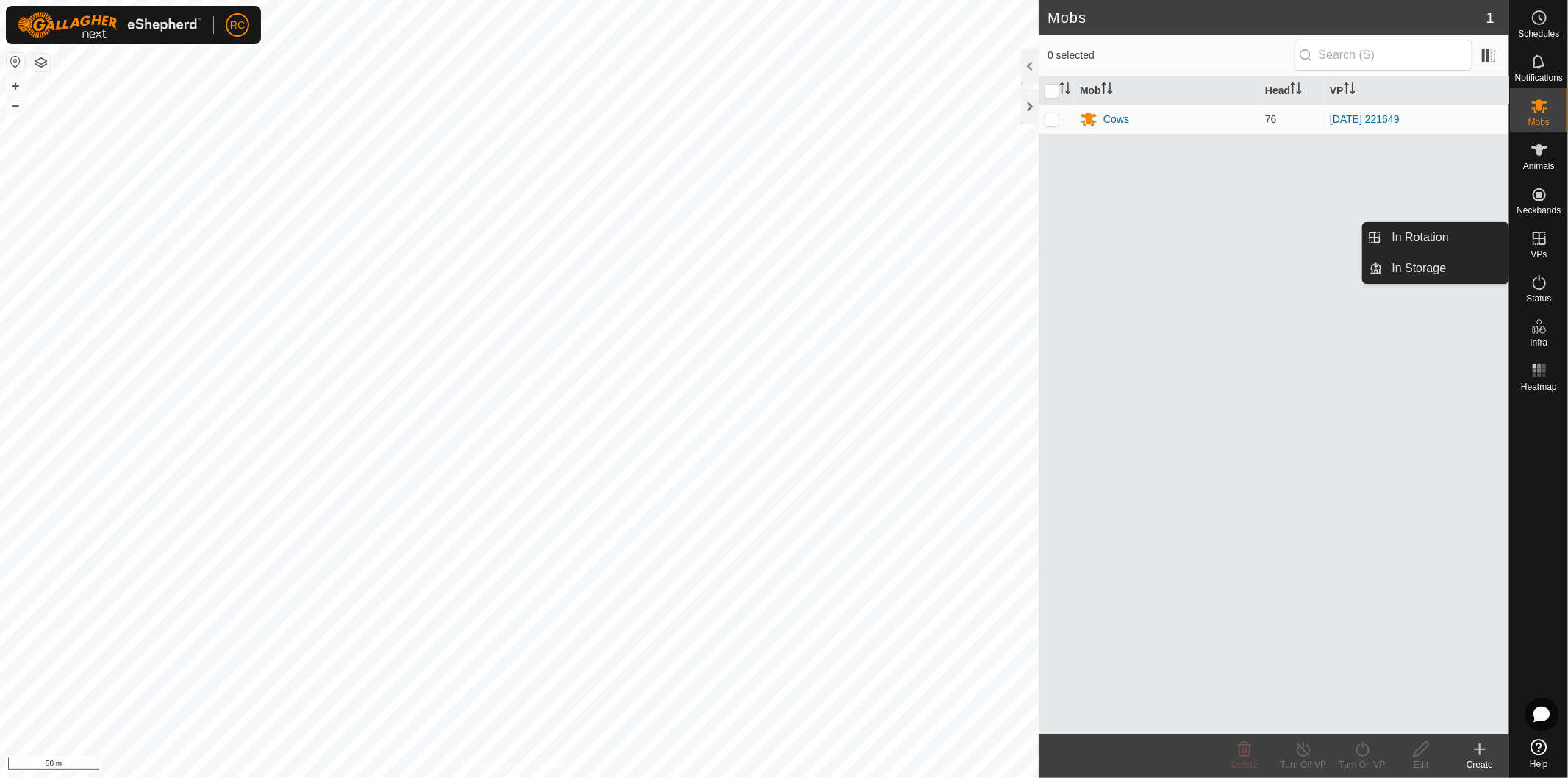
click at [1544, 236] on icon at bounding box center [1539, 239] width 18 height 18
click at [1536, 240] on icon at bounding box center [1539, 239] width 18 height 18
click at [1547, 240] on icon at bounding box center [1539, 239] width 18 height 18
click at [1538, 238] on icon at bounding box center [1539, 238] width 13 height 13
click at [1369, 493] on div "Mob Head VP Cows 76 [DATE] 221649" at bounding box center [1274, 405] width 471 height 657
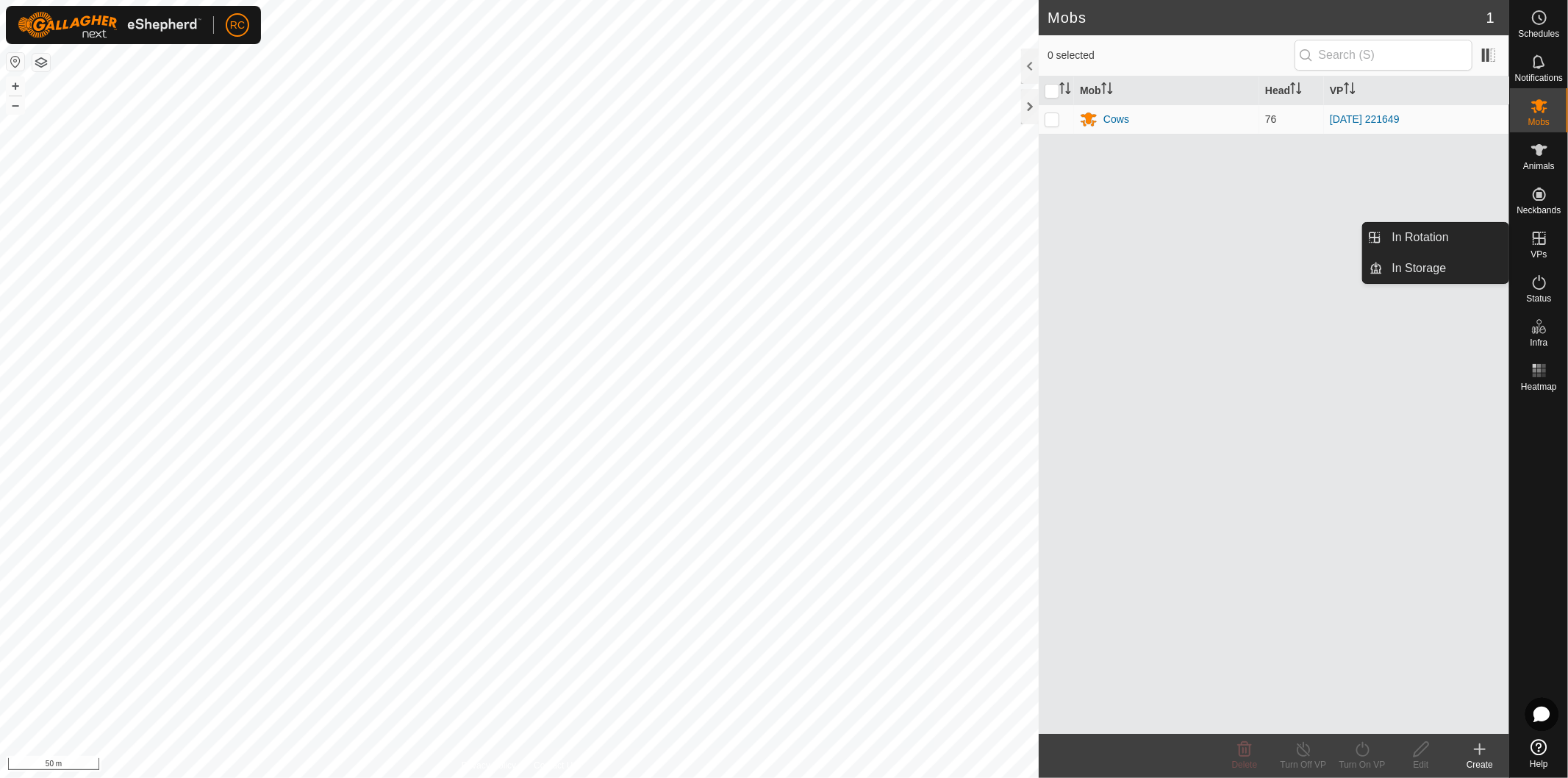
click at [1544, 240] on icon at bounding box center [1539, 239] width 18 height 18
click at [1437, 232] on link "In Rotation" at bounding box center [1446, 238] width 126 height 30
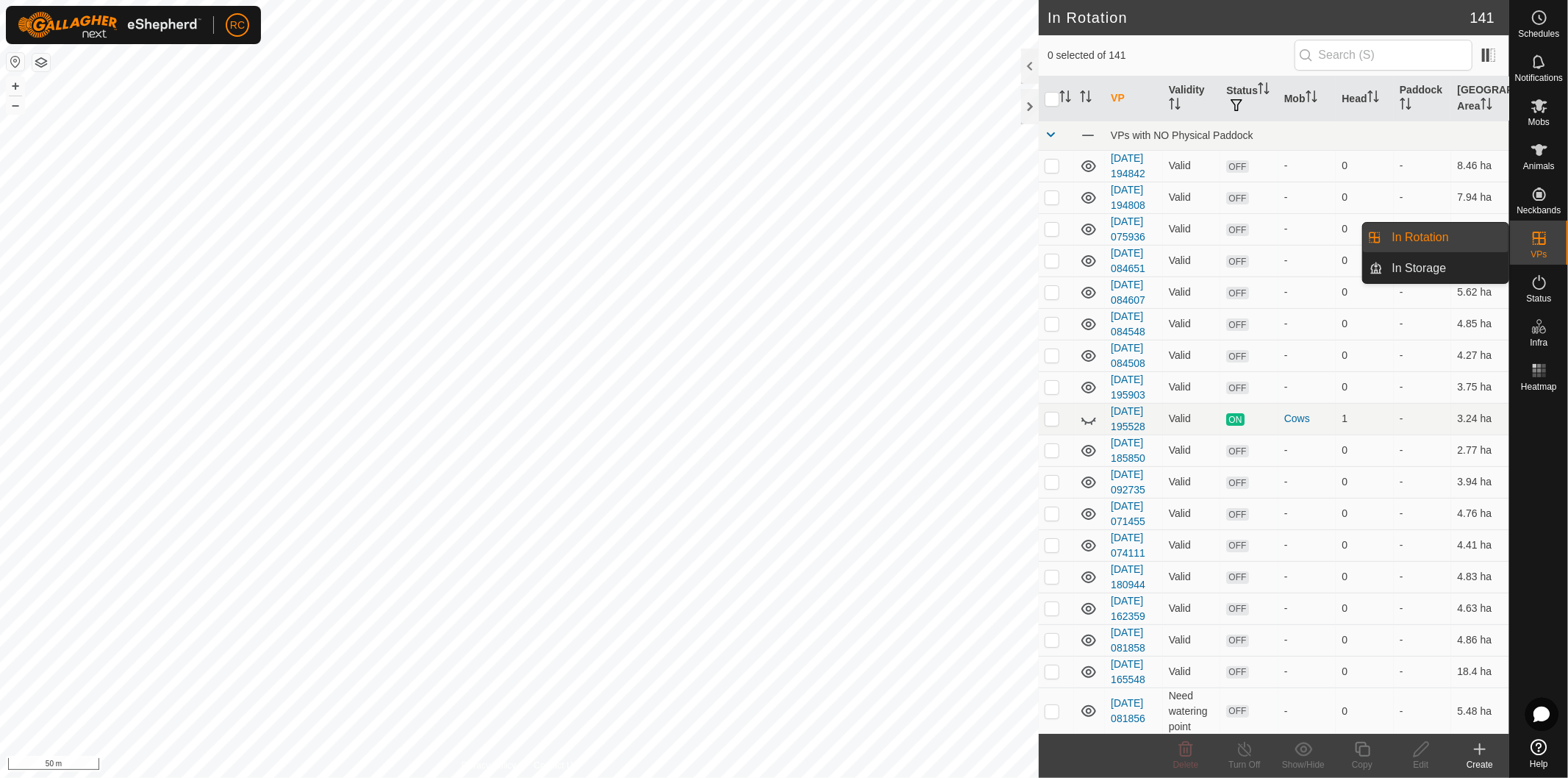
click at [1544, 244] on icon at bounding box center [1539, 238] width 13 height 13
click at [1432, 269] on link "In Storage" at bounding box center [1446, 268] width 126 height 30
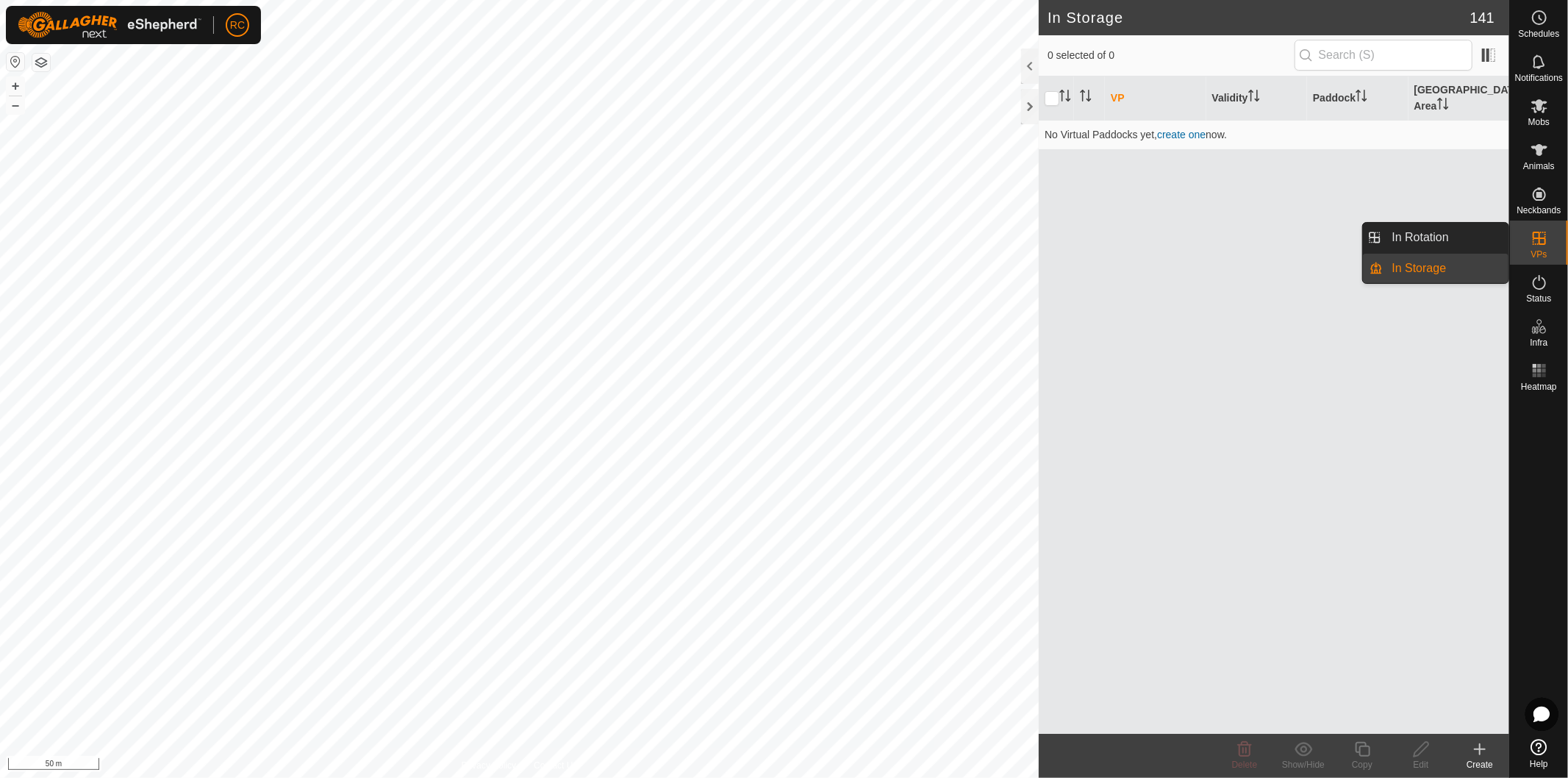
click at [1438, 228] on link "In Rotation" at bounding box center [1446, 238] width 126 height 30
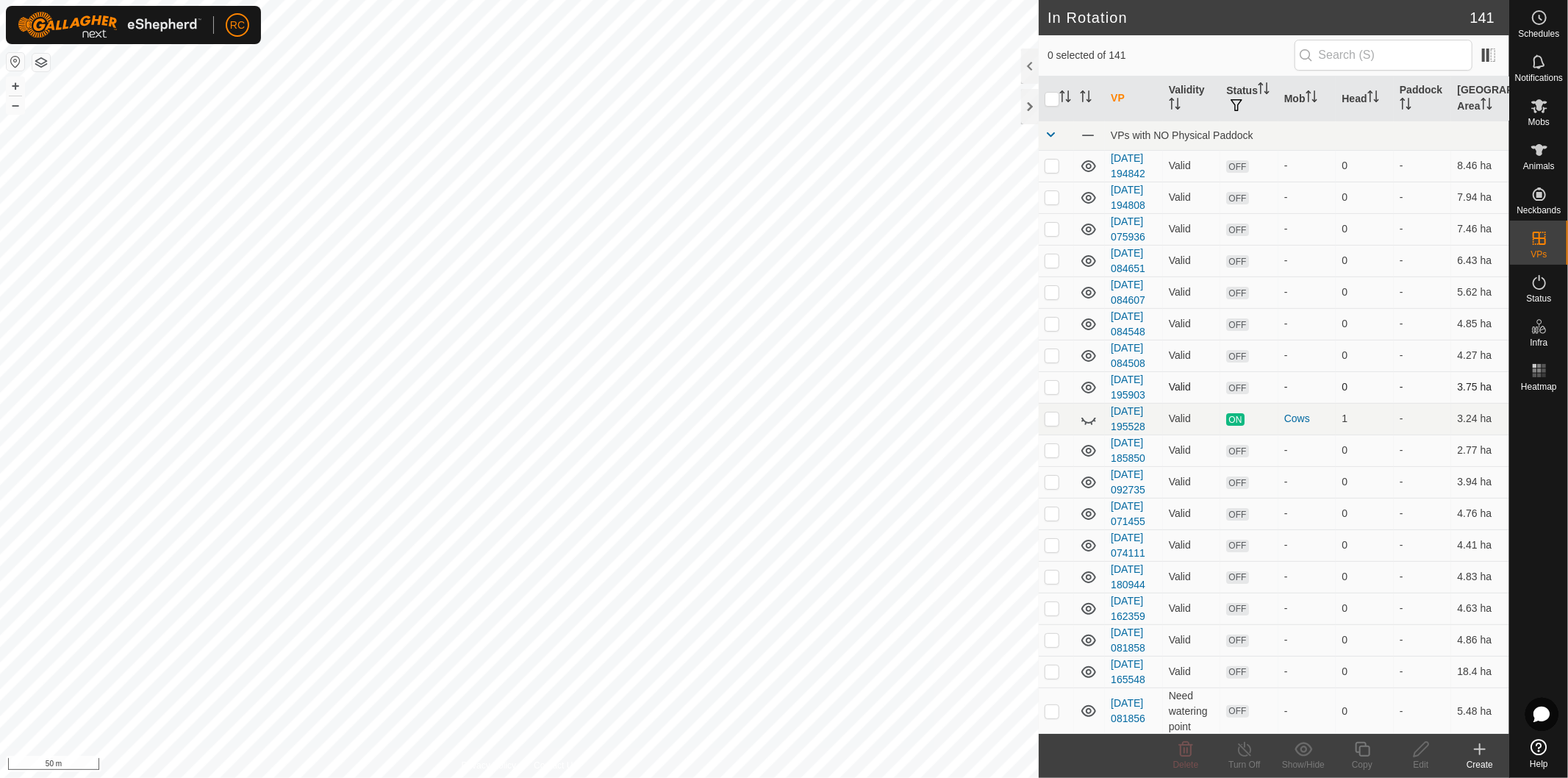
checkbox input "true"
click at [1366, 760] on div "Copy" at bounding box center [1361, 764] width 58 height 13
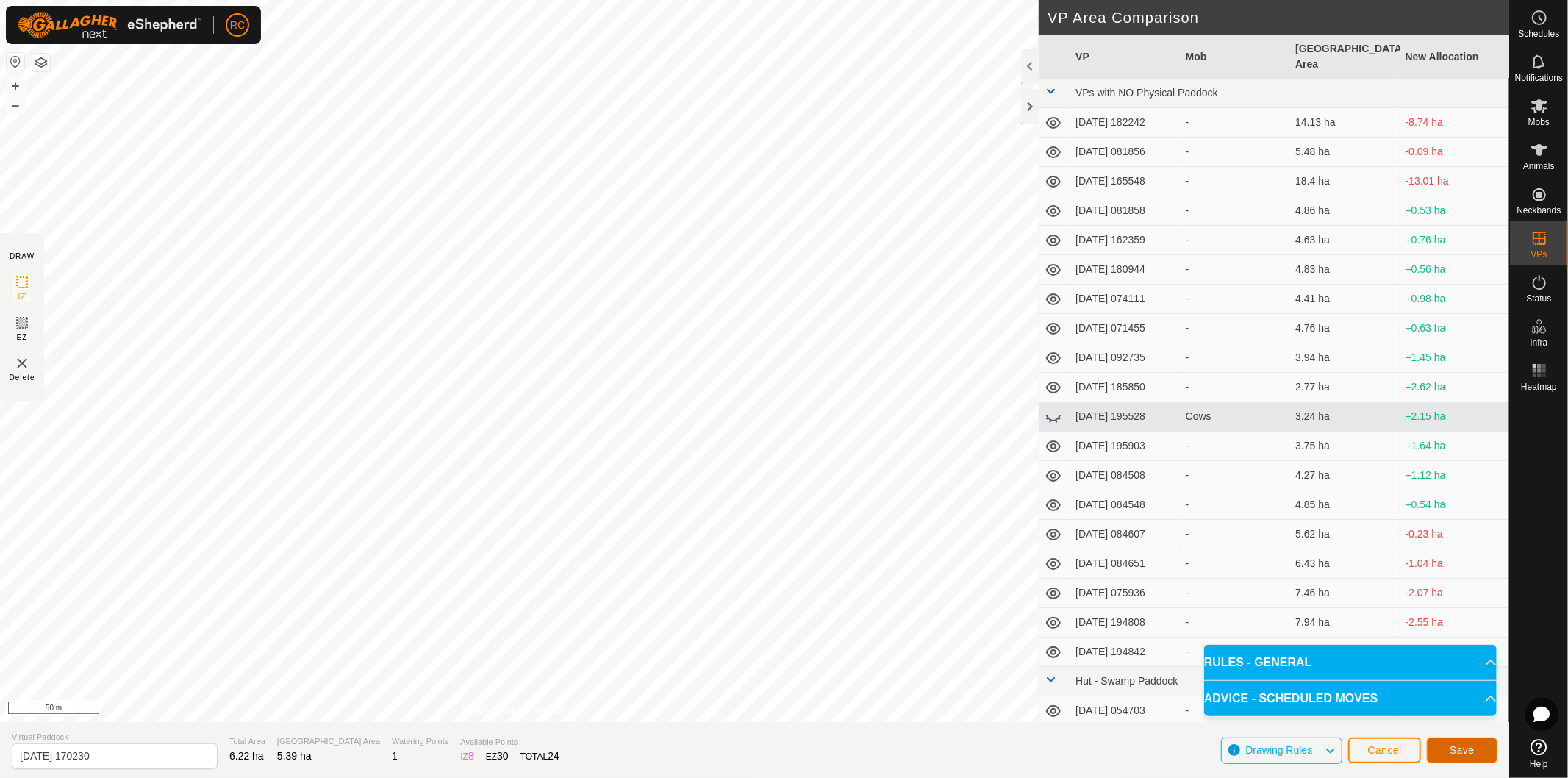
click at [1464, 753] on span "Save" at bounding box center [1462, 750] width 25 height 12
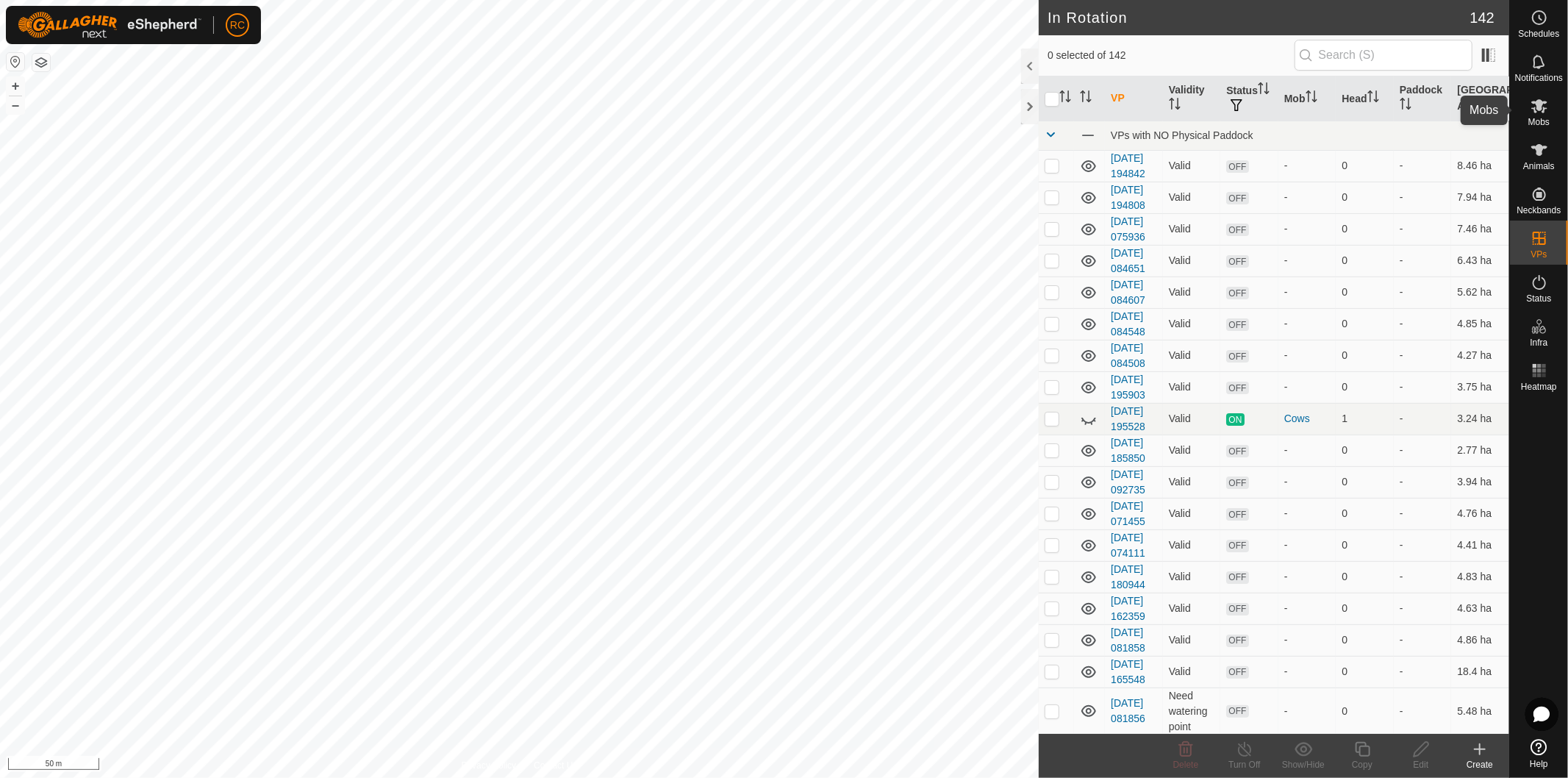
click at [1545, 103] on icon at bounding box center [1539, 106] width 16 height 14
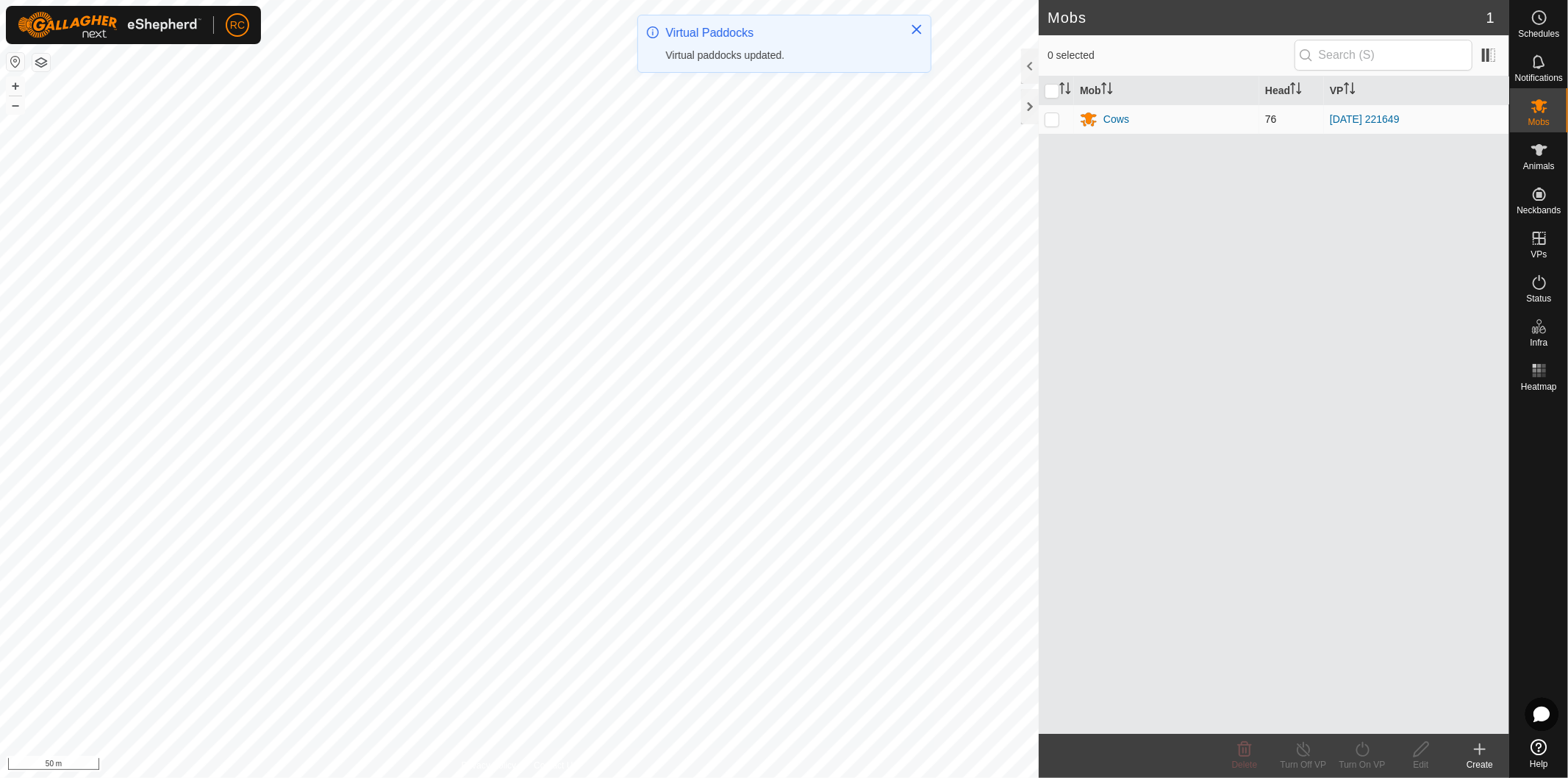
click at [1052, 123] on p-checkbox at bounding box center [1052, 119] width 15 height 12
checkbox input "true"
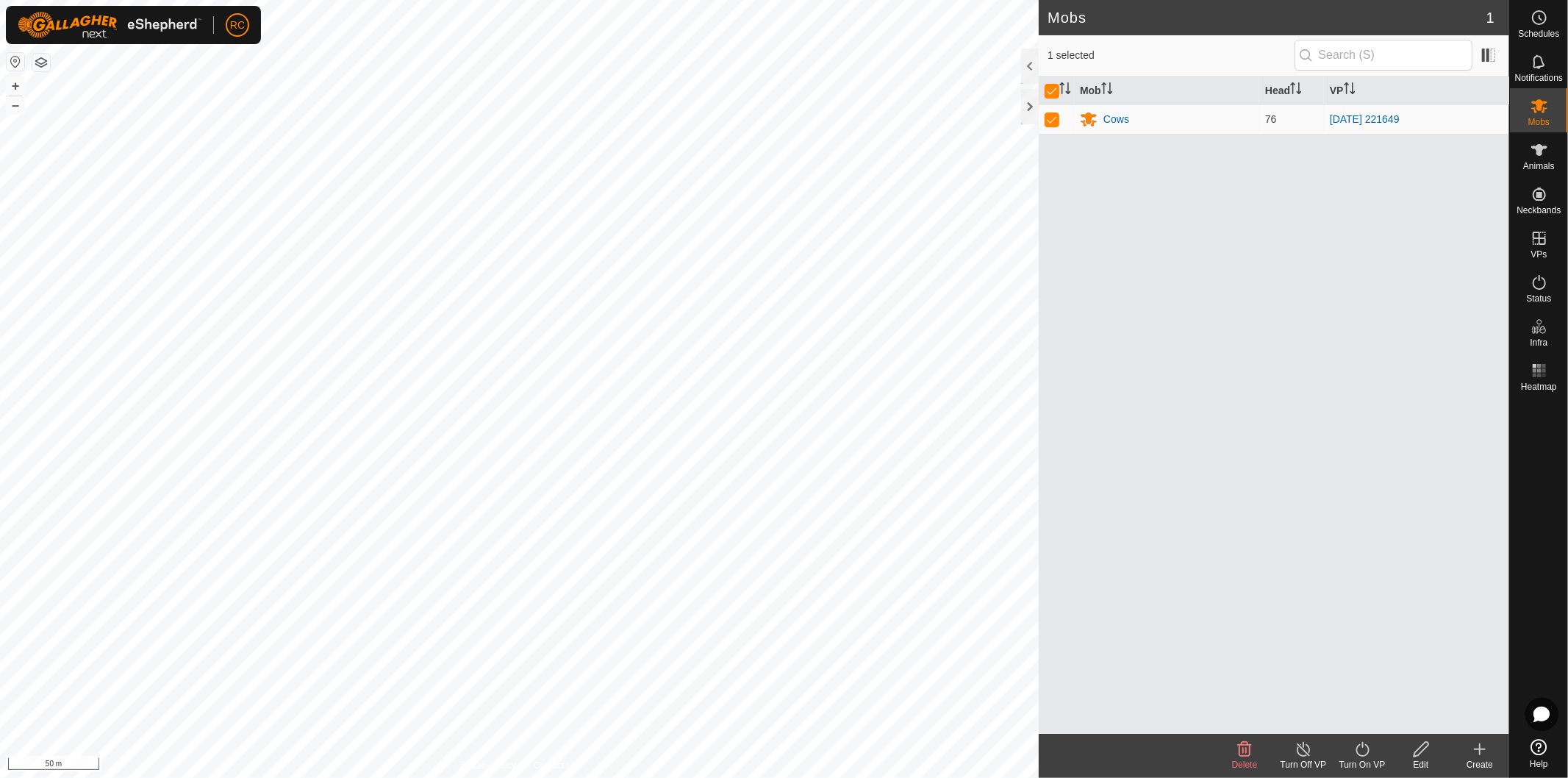
click at [1369, 756] on icon at bounding box center [1362, 749] width 19 height 18
click at [1368, 675] on link "Later" at bounding box center [1406, 687] width 145 height 30
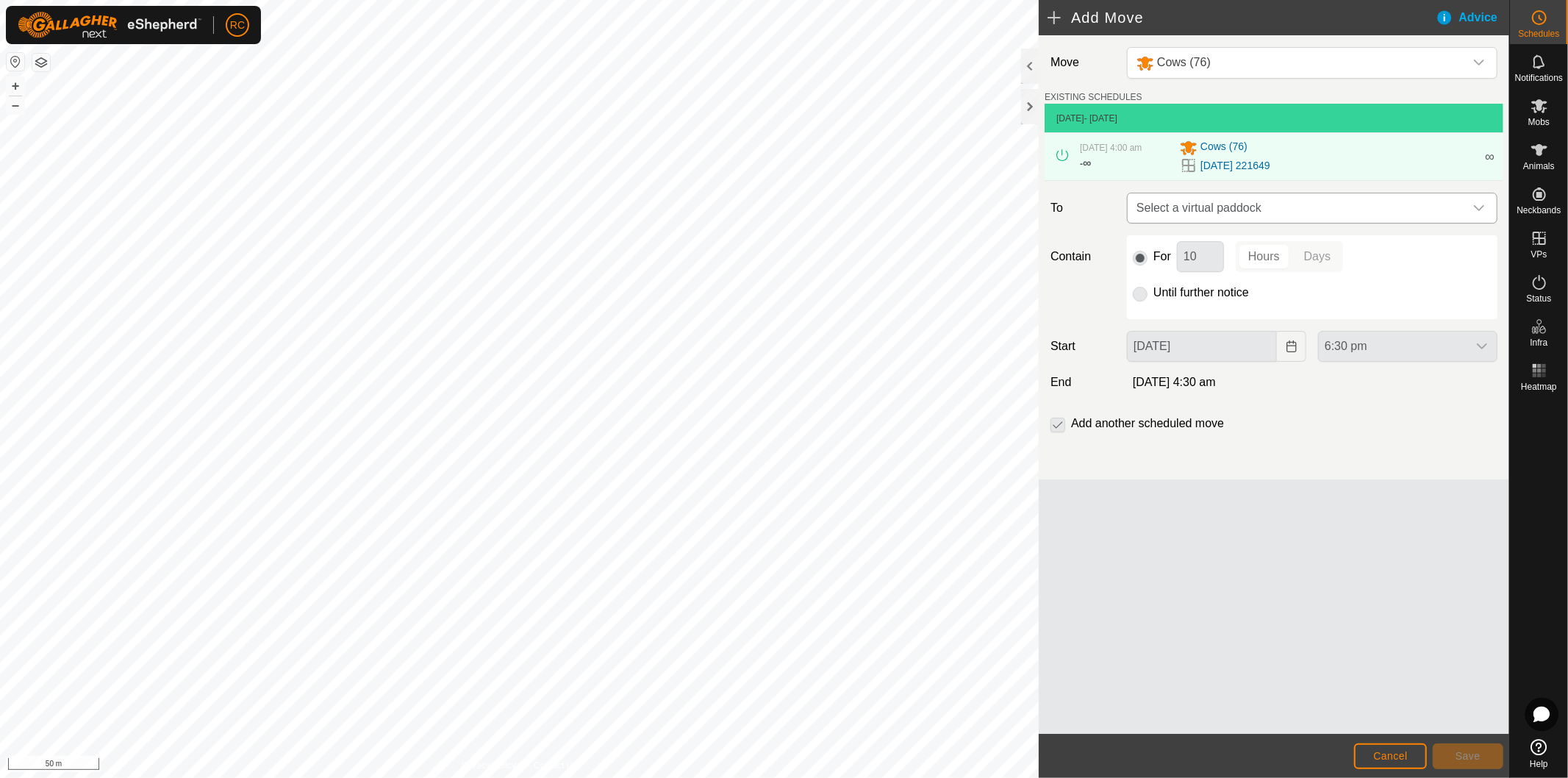
click at [1195, 209] on span "Select a virtual paddock" at bounding box center [1297, 208] width 333 height 30
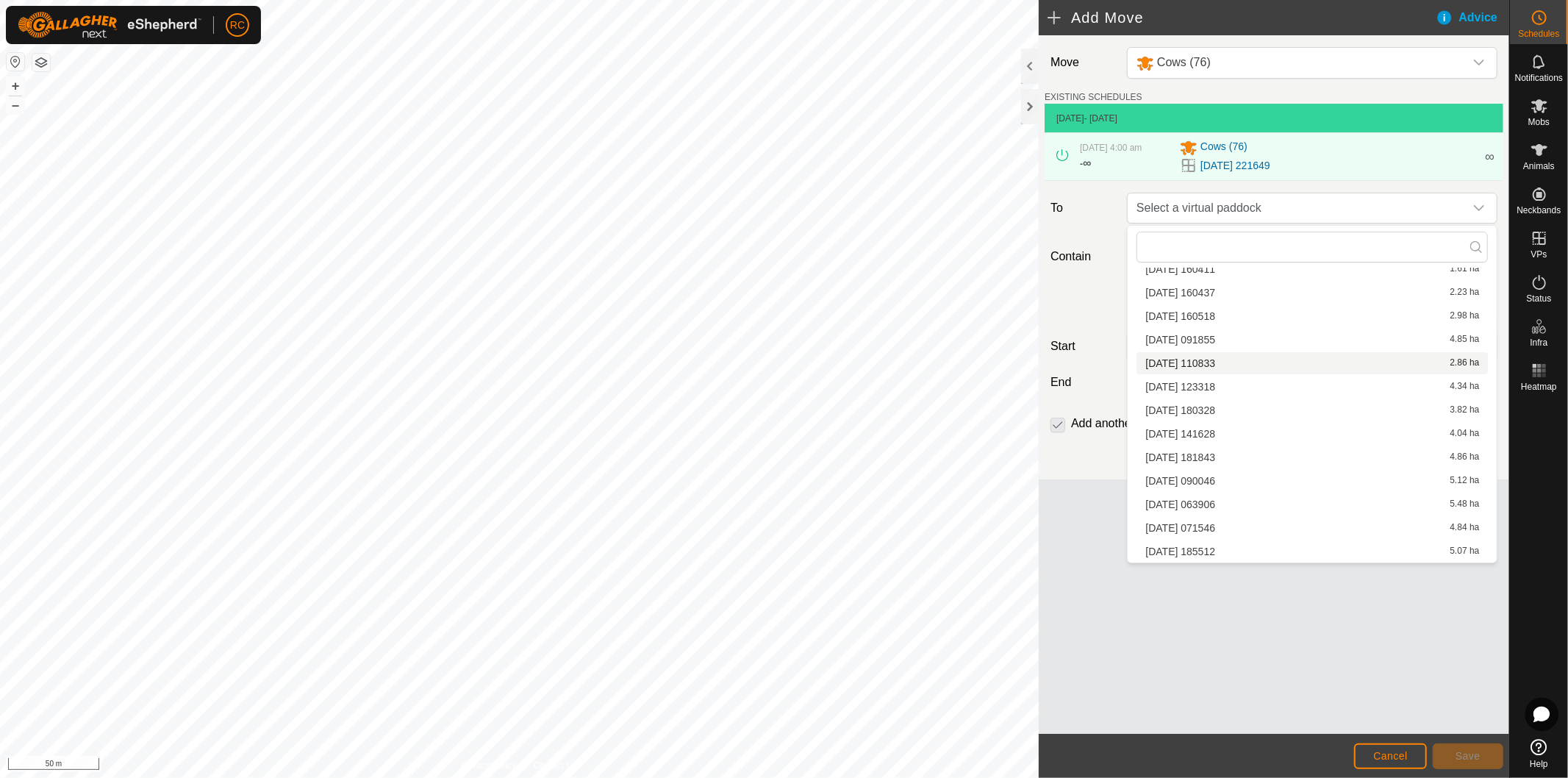
scroll to position [372, 0]
click at [1221, 553] on li "[DATE] 170230 5.39 ha" at bounding box center [1312, 553] width 351 height 22
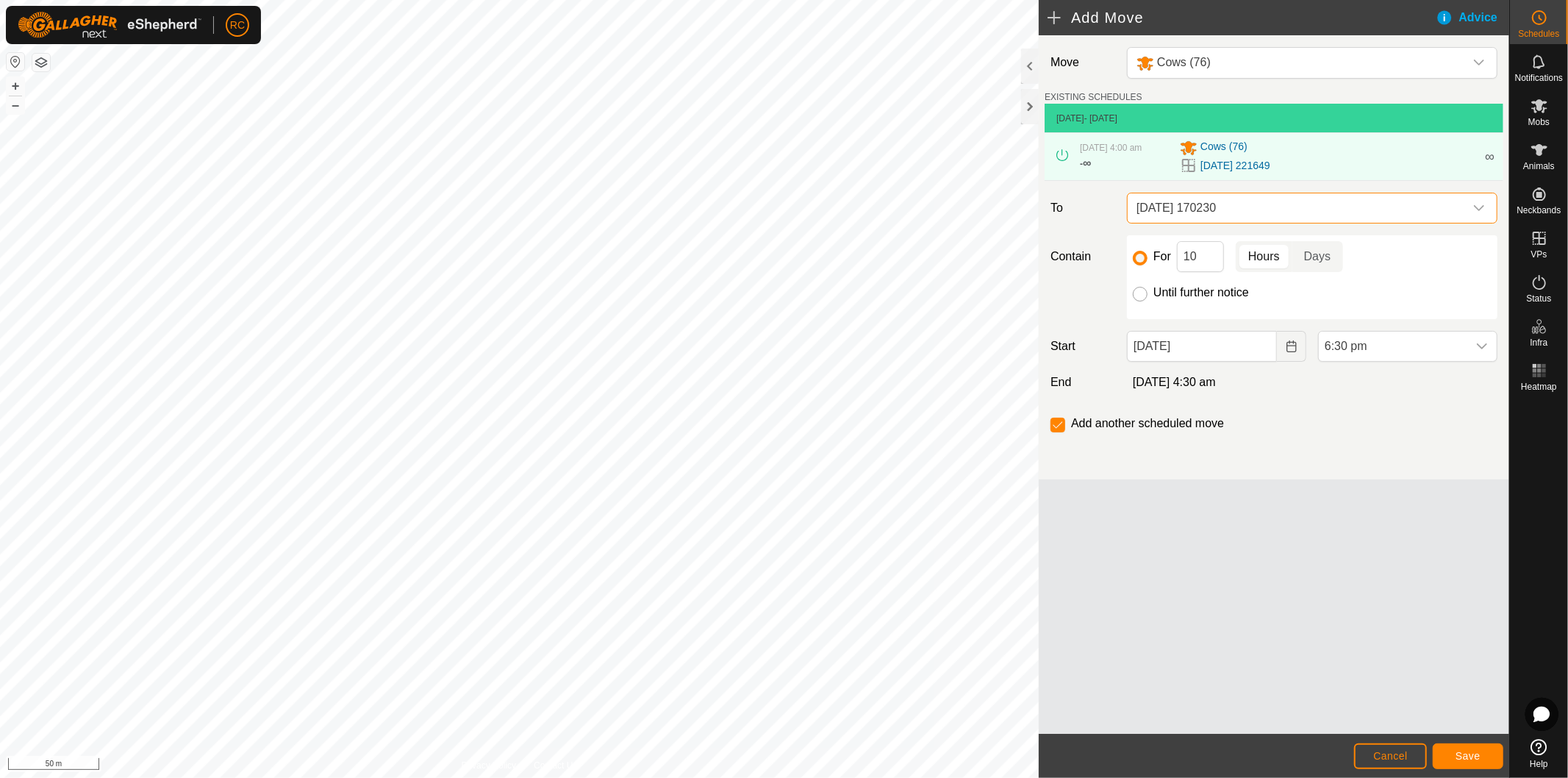
click at [1140, 293] on input "Until further notice" at bounding box center [1140, 294] width 15 height 15
radio input "true"
checkbox input "false"
click at [1237, 344] on input "[DATE]" at bounding box center [1202, 345] width 150 height 31
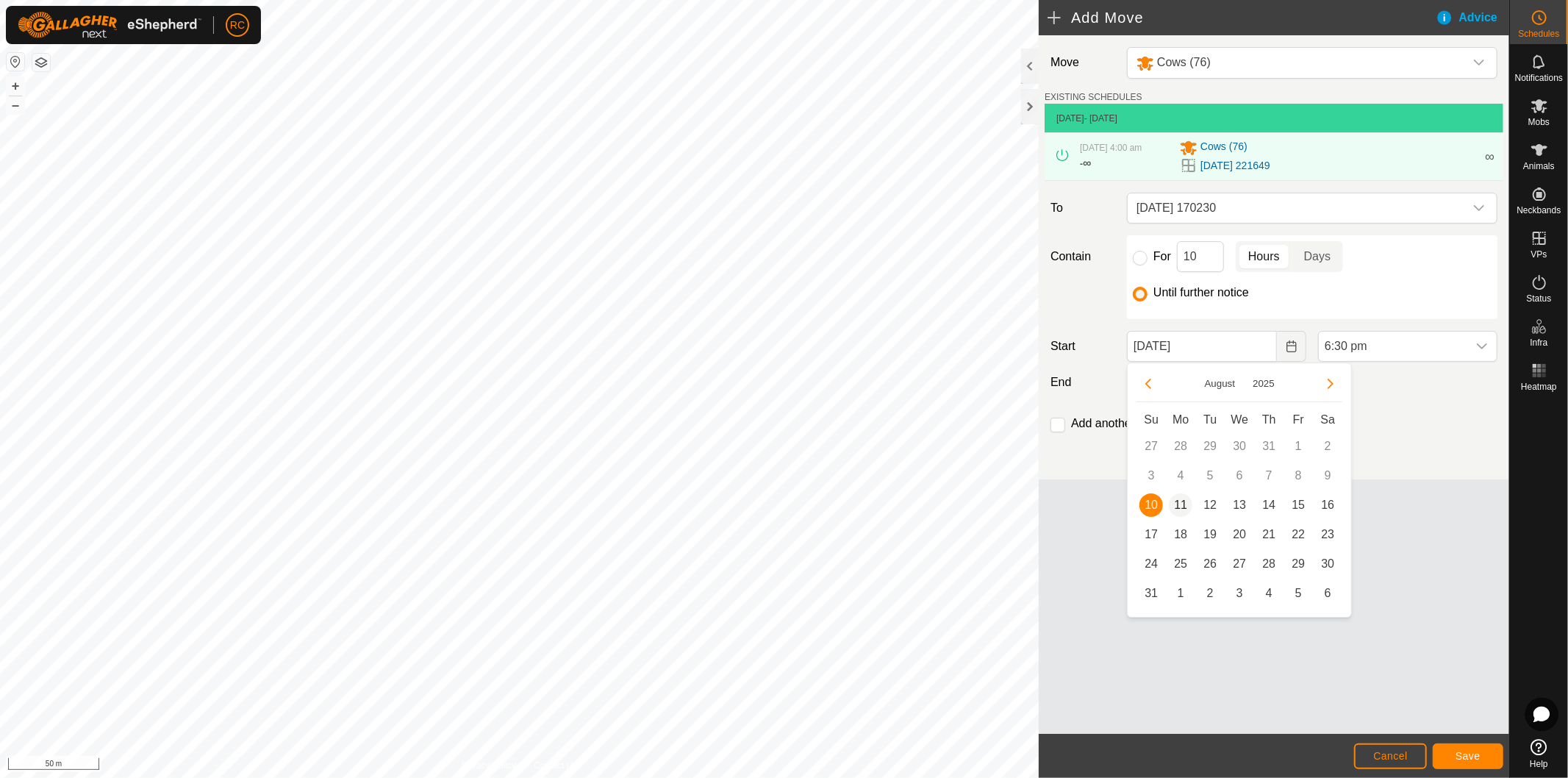
click at [1180, 502] on span "11" at bounding box center [1181, 506] width 24 height 24
type input "[DATE]"
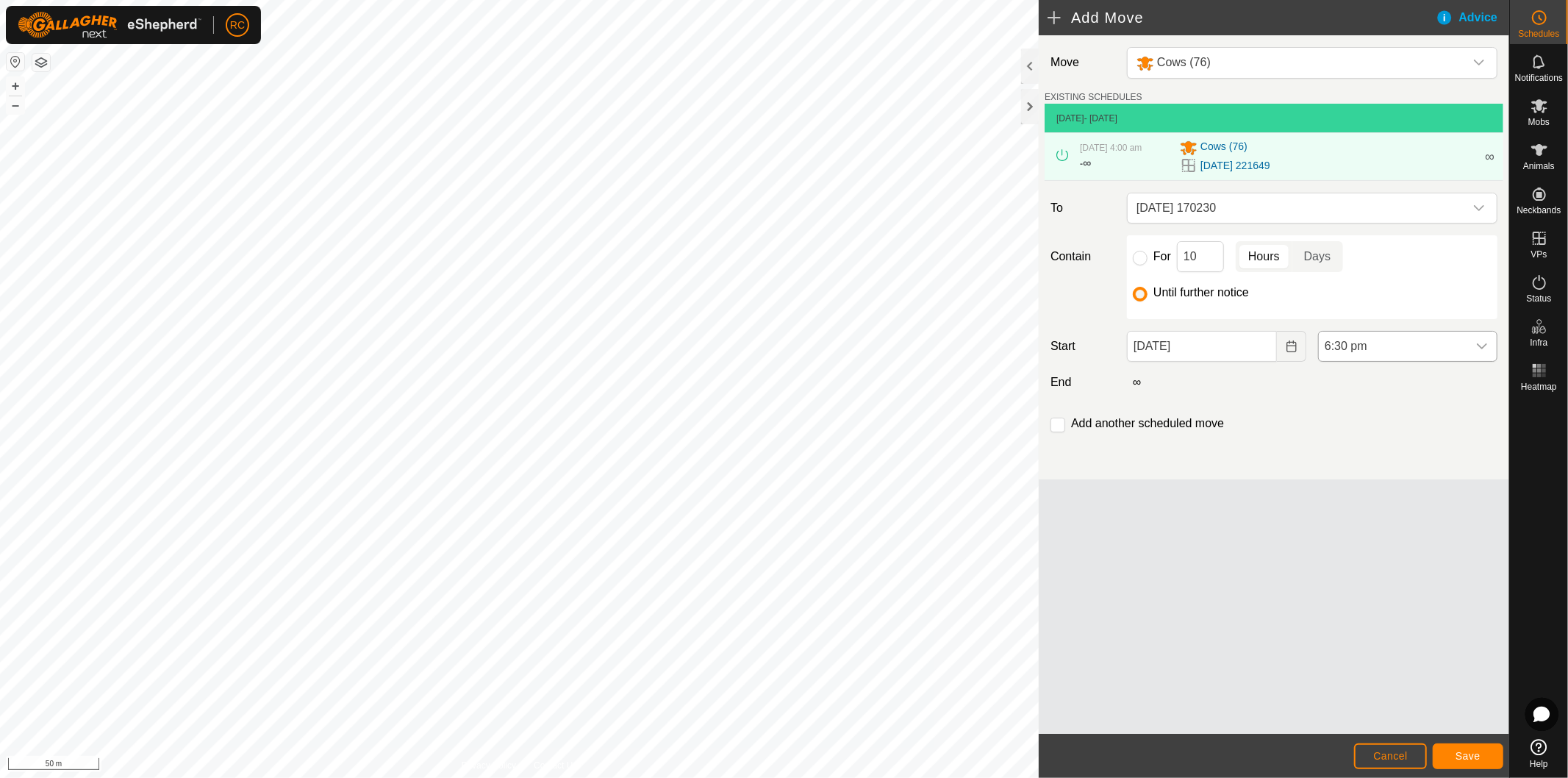
click at [1409, 358] on span "6:30 pm" at bounding box center [1393, 346] width 148 height 30
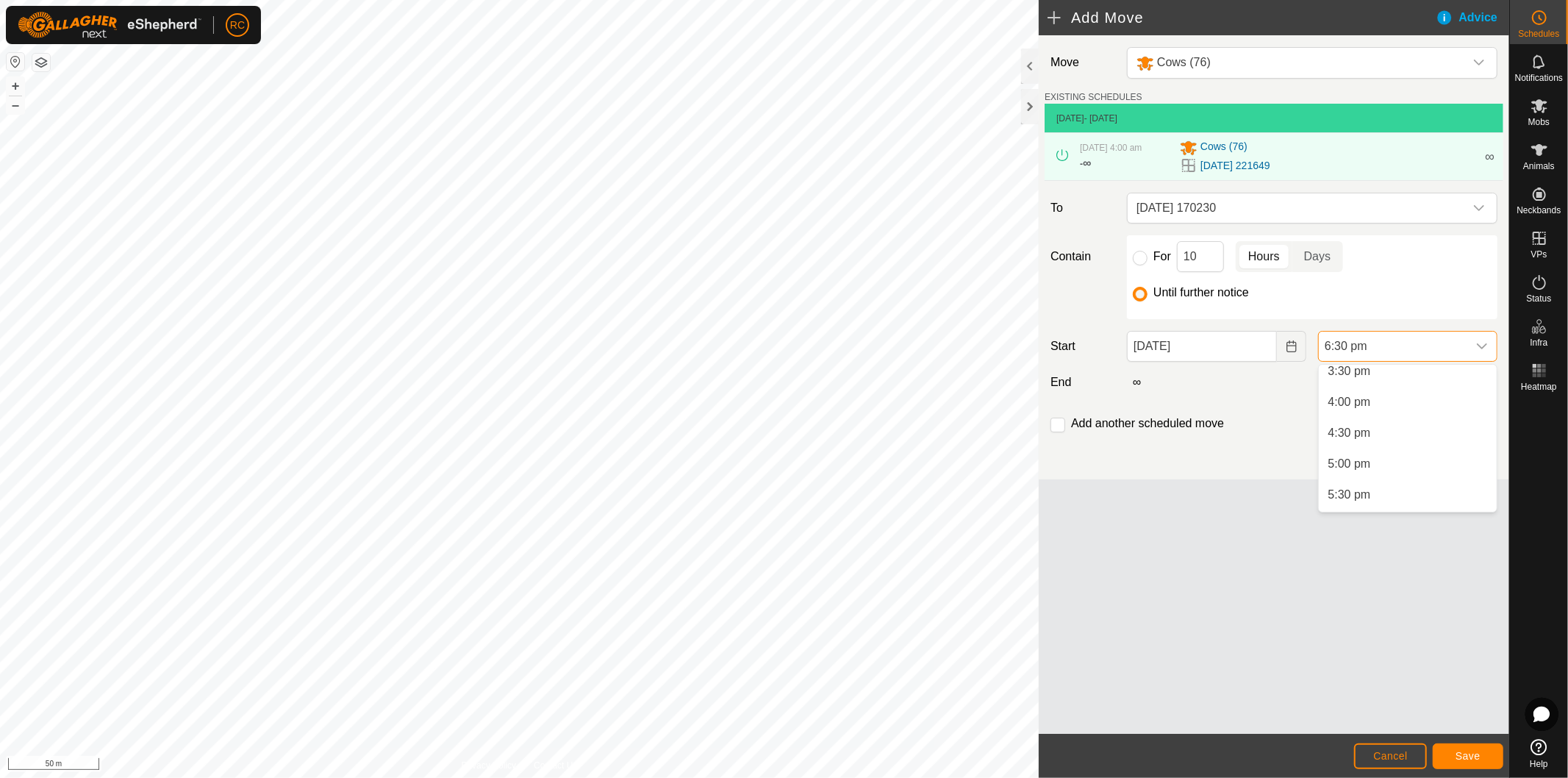
scroll to position [924, 0]
click at [1391, 439] on li "4:00 pm" at bounding box center [1408, 443] width 178 height 30
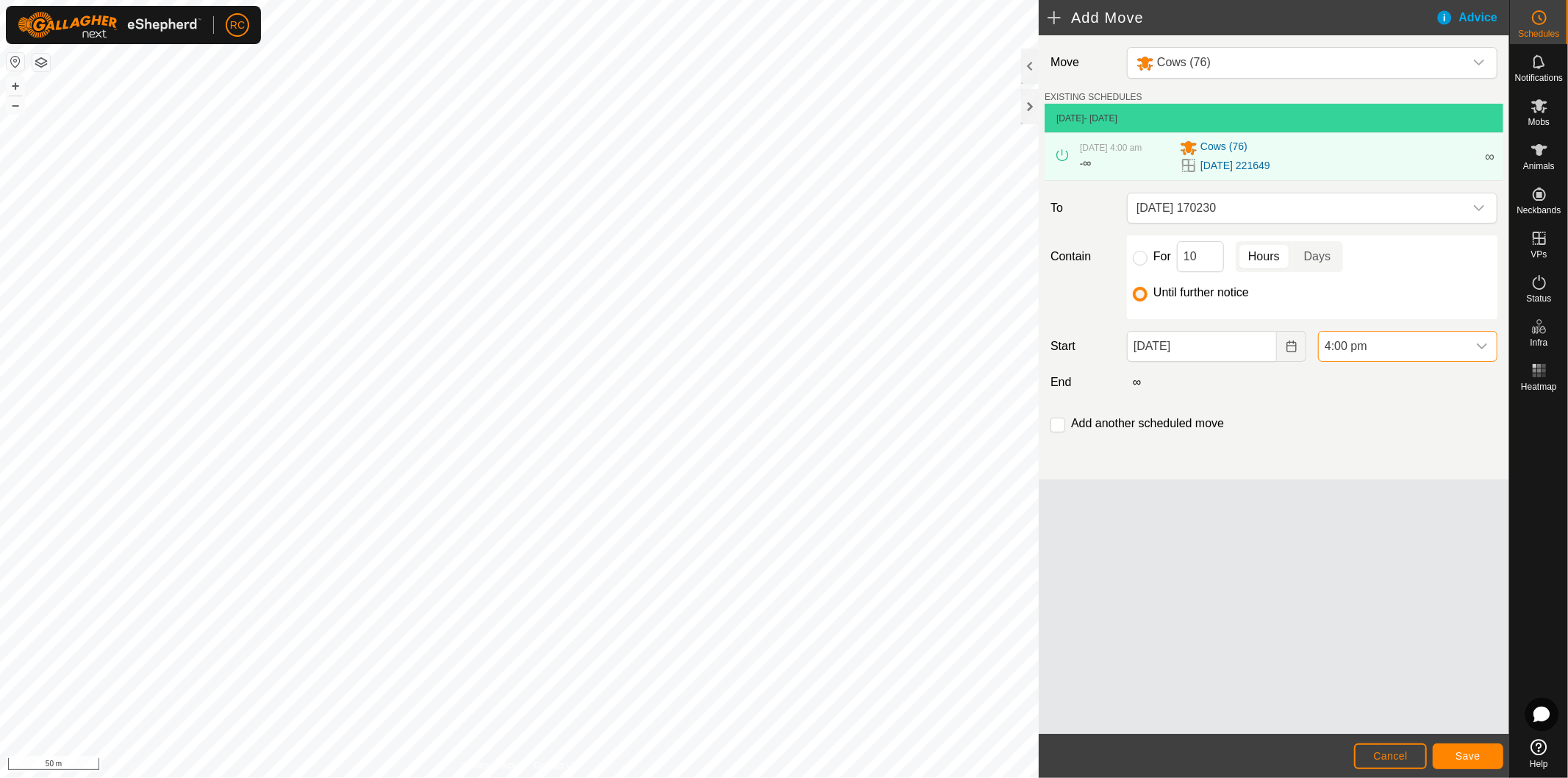
click at [1418, 348] on span "4:00 pm" at bounding box center [1393, 346] width 148 height 30
click at [1360, 458] on li "4:00 am" at bounding box center [1408, 463] width 178 height 30
click at [1457, 754] on span "Save" at bounding box center [1467, 756] width 25 height 12
